Goal: Task Accomplishment & Management: Manage account settings

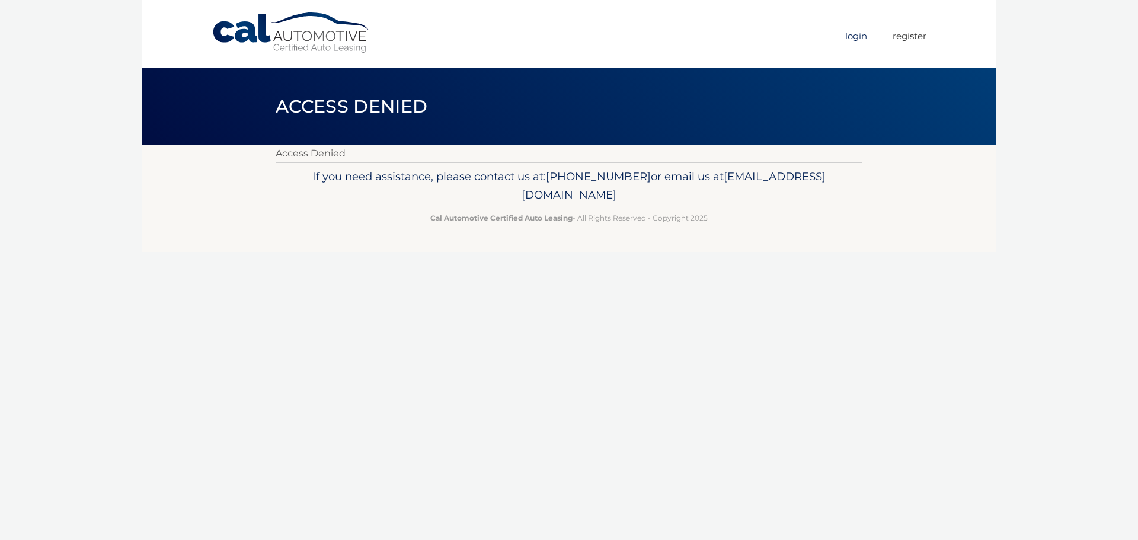
click at [855, 36] on link "Login" at bounding box center [856, 36] width 22 height 20
click at [859, 36] on link "Login" at bounding box center [856, 36] width 22 height 20
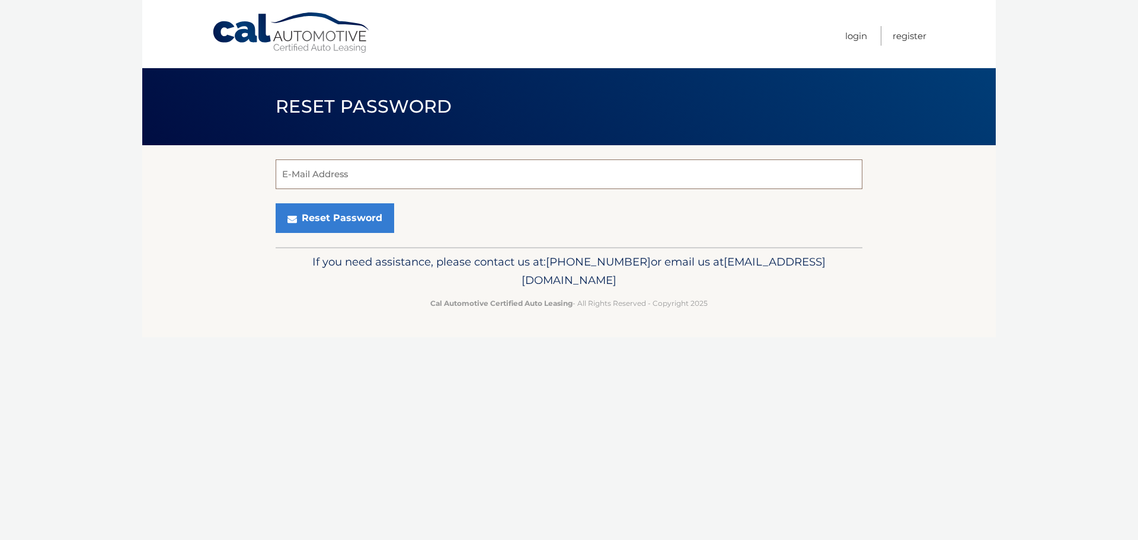
click at [346, 174] on input "E-Mail Address" at bounding box center [569, 174] width 587 height 30
